Goal: Find specific page/section: Find specific page/section

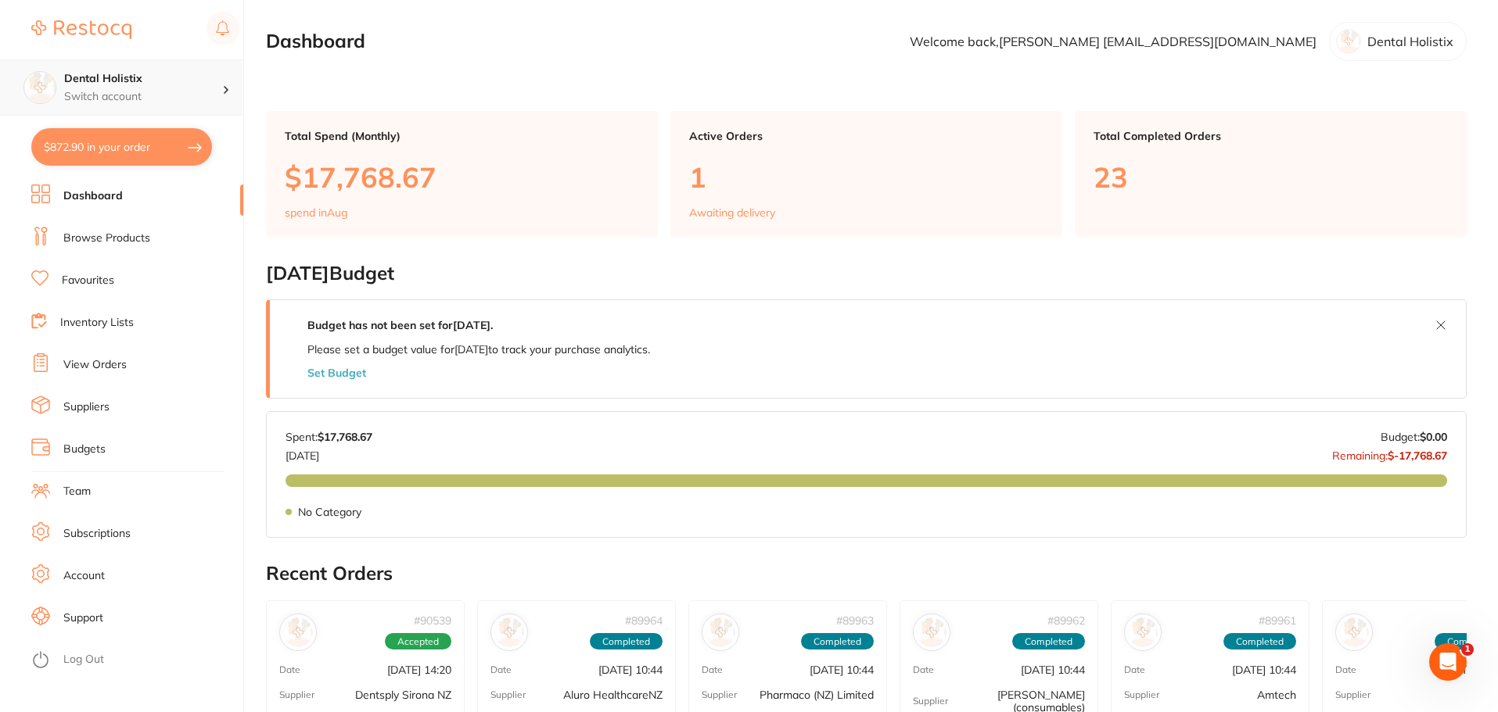
click at [216, 78] on h4 "Dental Holistix" at bounding box center [143, 79] width 158 height 16
click at [1425, 41] on p "Dental Holistix" at bounding box center [1410, 41] width 86 height 14
click at [619, 62] on main "Dashboard Welcome back, [PERSON_NAME] [EMAIL_ADDRESS][DOMAIN_NAME] Dental Holis…" at bounding box center [882, 625] width 1232 height 1251
click at [94, 278] on link "Favourites" at bounding box center [88, 281] width 52 height 16
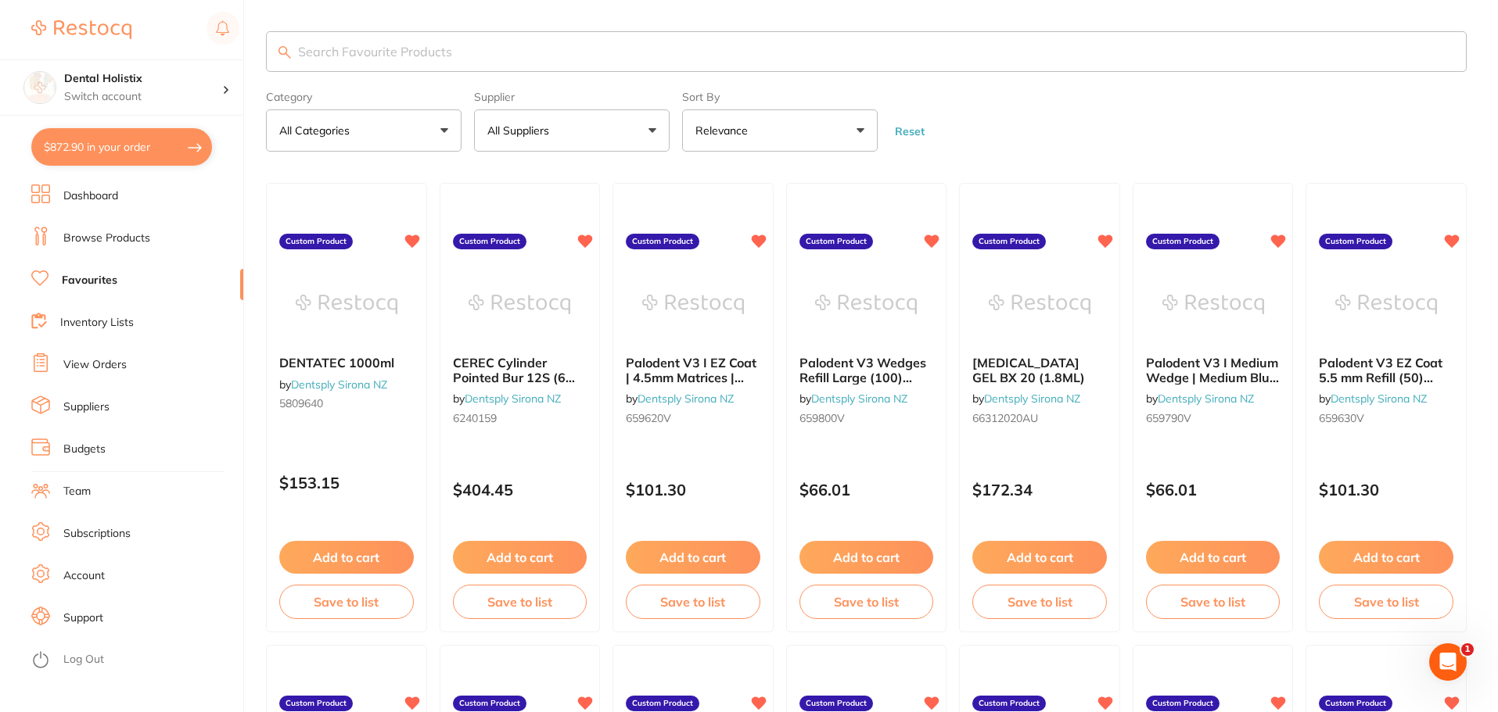
click at [474, 55] on input "search" at bounding box center [866, 51] width 1200 height 41
type input "glove"
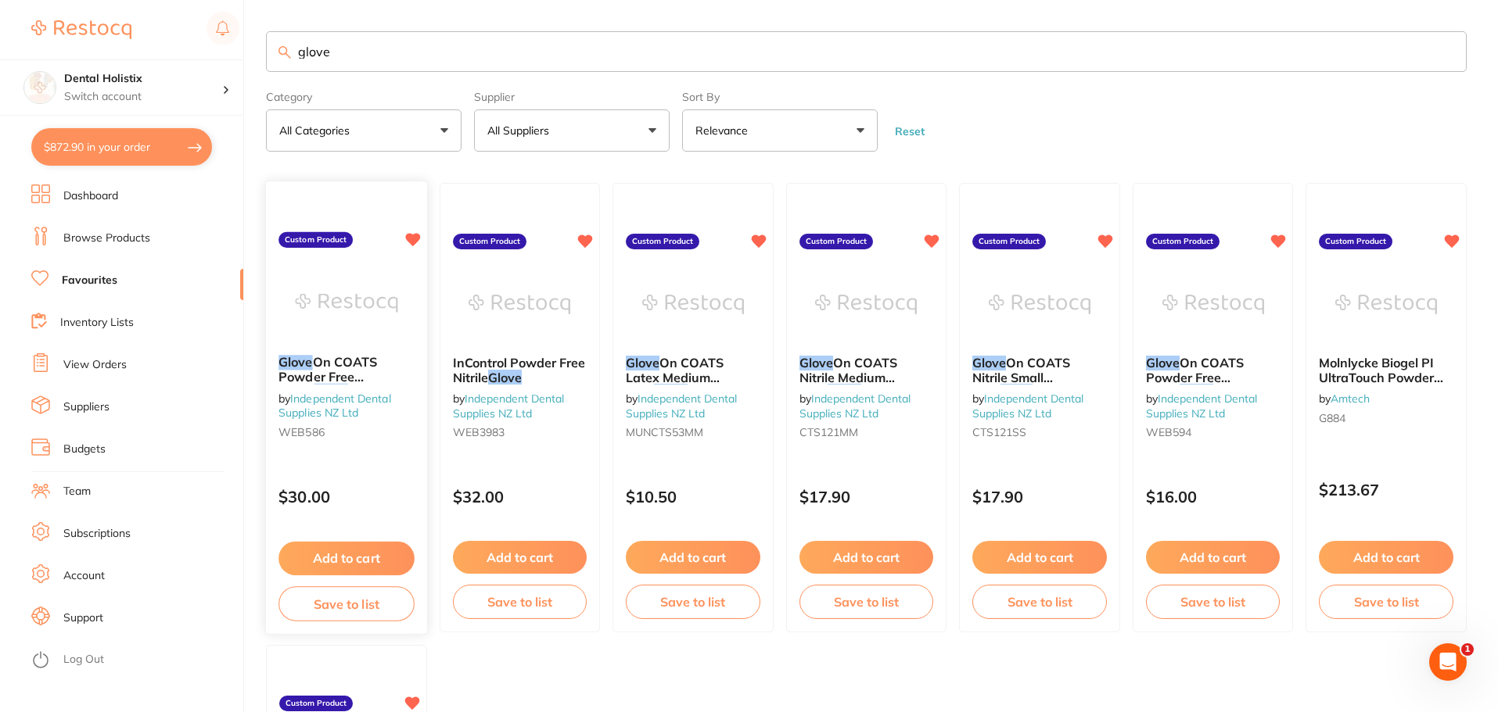
click at [343, 400] on link "Independent Dental Supplies NZ Ltd" at bounding box center [334, 406] width 112 height 29
